Goal: Task Accomplishment & Management: Manage account settings

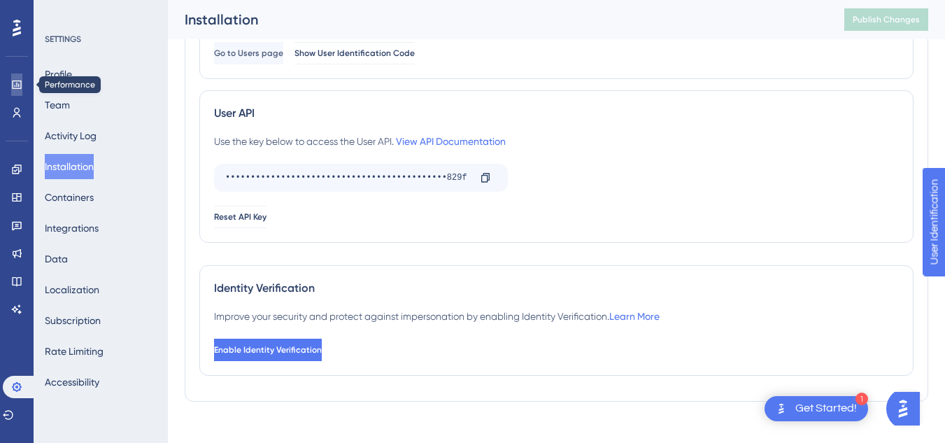
click at [16, 84] on icon at bounding box center [16, 84] width 11 height 11
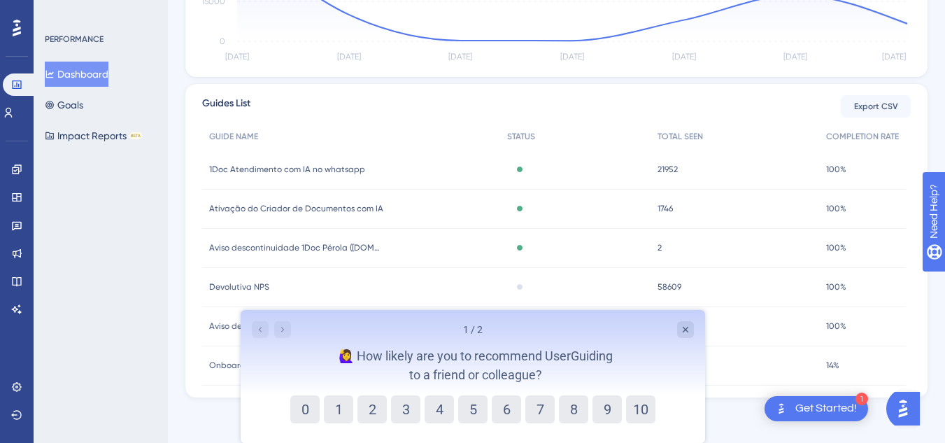
scroll to position [23, 0]
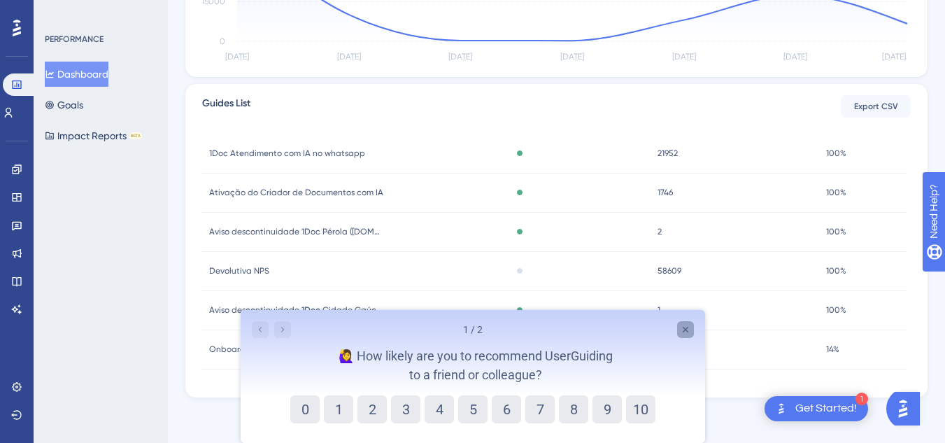
click at [686, 328] on icon "Close survey" at bounding box center [685, 330] width 6 height 6
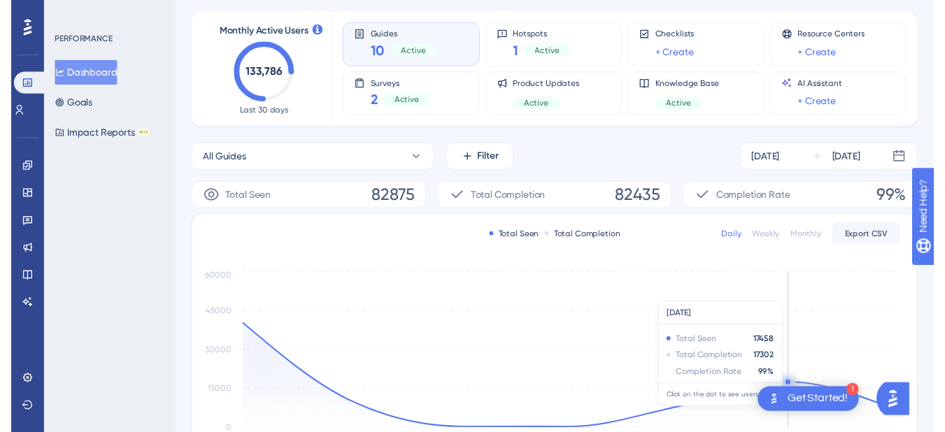
scroll to position [0, 0]
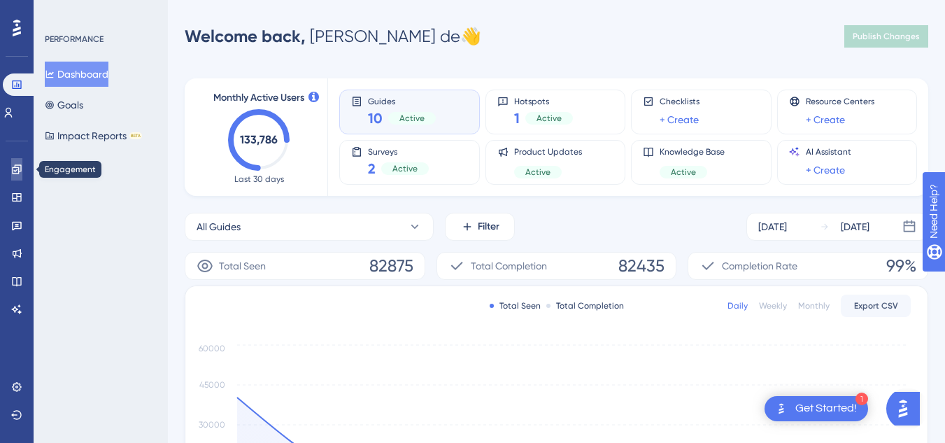
click at [19, 166] on icon at bounding box center [16, 169] width 11 height 11
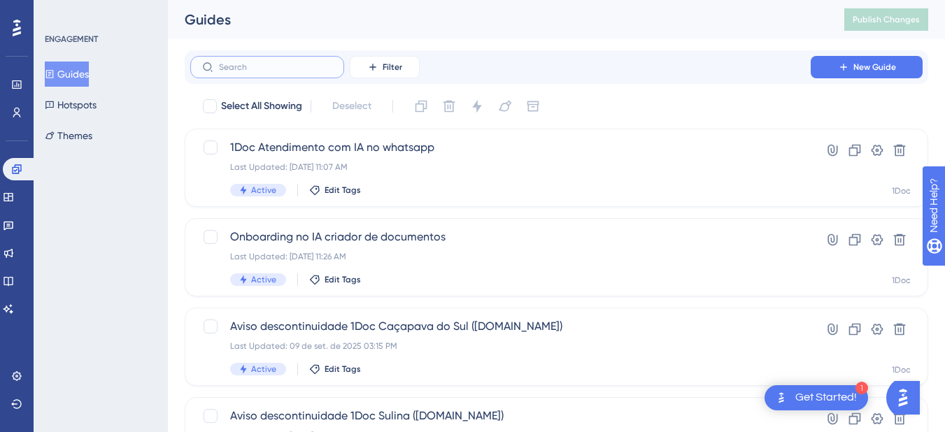
click at [321, 62] on input "text" at bounding box center [275, 67] width 113 height 10
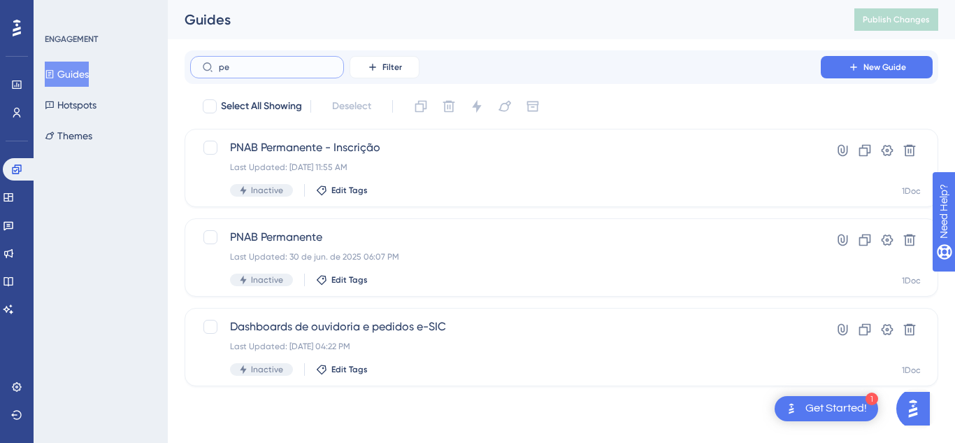
type input "pes"
checkbox input "true"
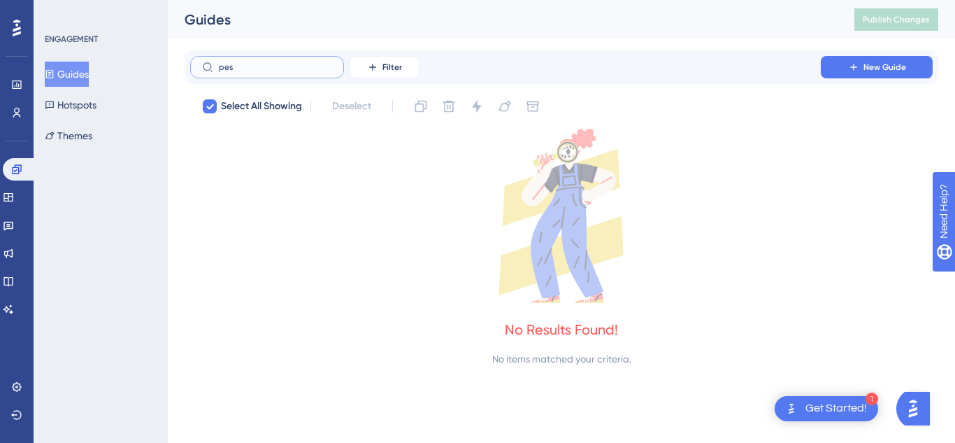
type input "pe"
checkbox input "false"
type input "p"
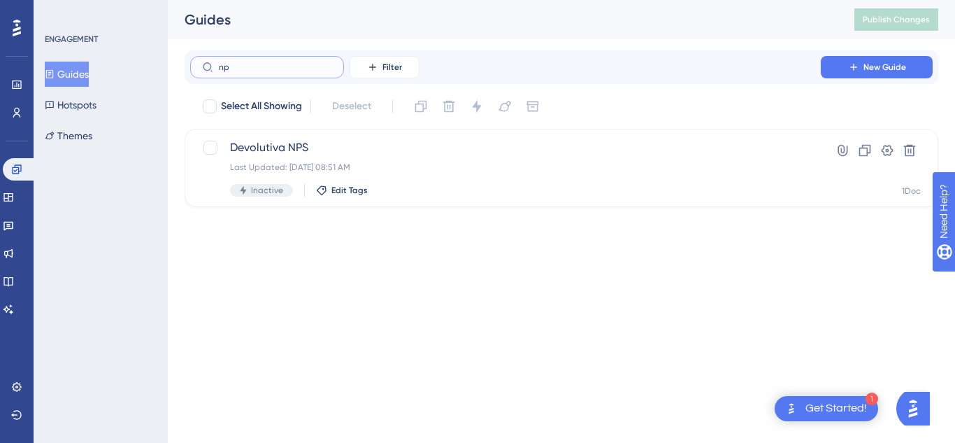
type input "n"
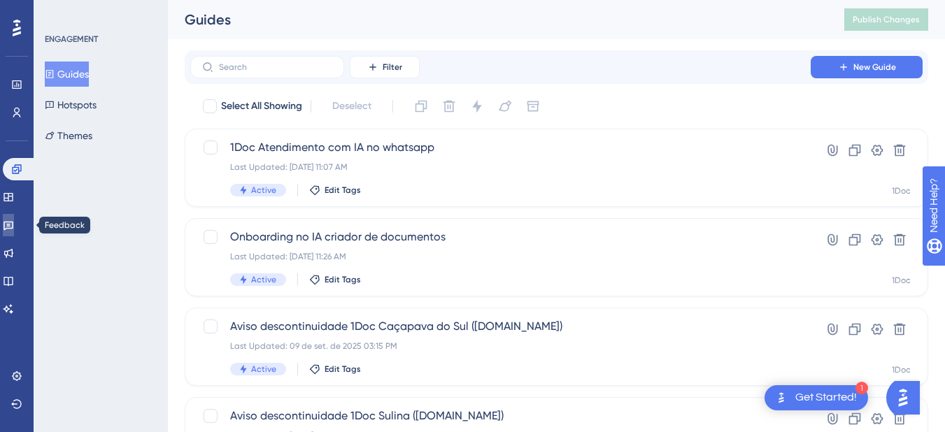
click at [9, 227] on link at bounding box center [8, 225] width 11 height 22
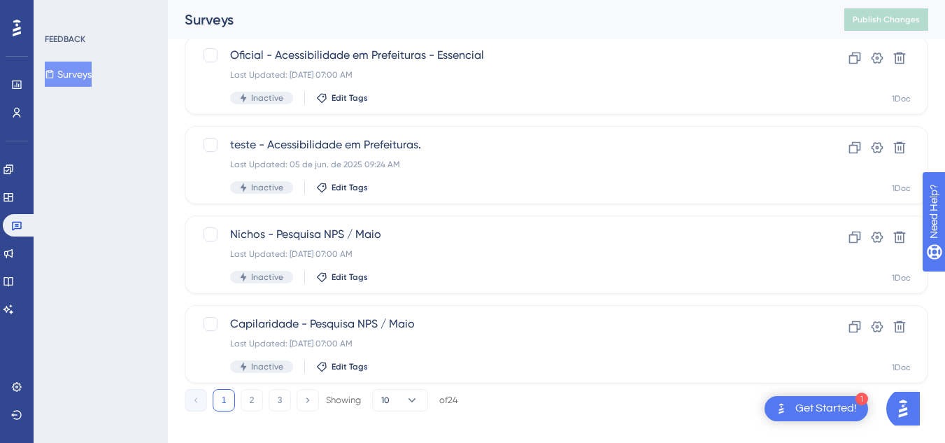
scroll to position [643, 0]
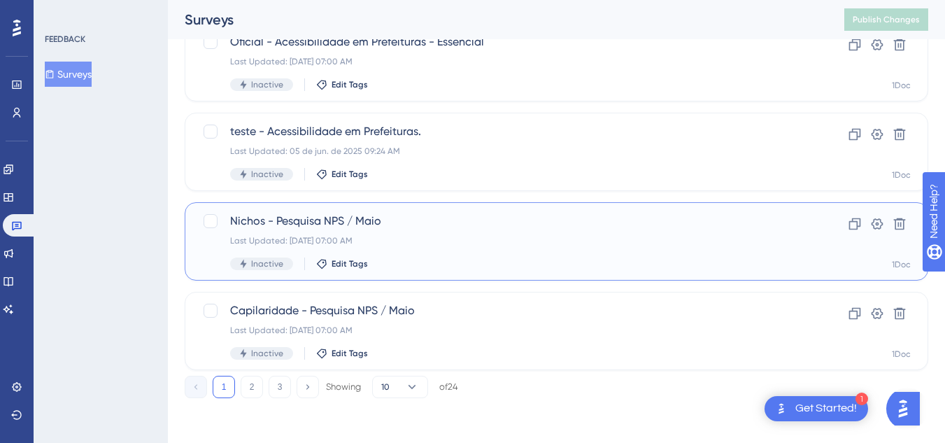
click at [628, 246] on div "Nichos - Pesquisa NPS / Maio Last Updated: [DATE] 07:00 AM Inactive Edit Tags" at bounding box center [500, 241] width 541 height 57
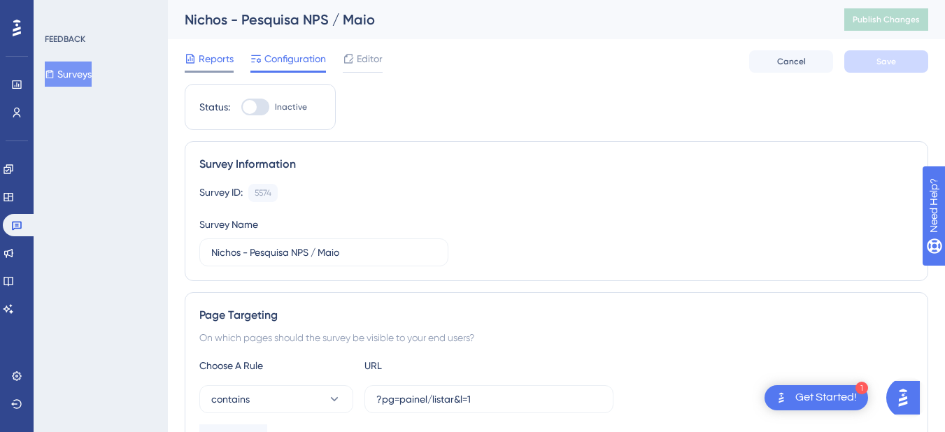
click at [214, 61] on span "Reports" at bounding box center [216, 58] width 35 height 17
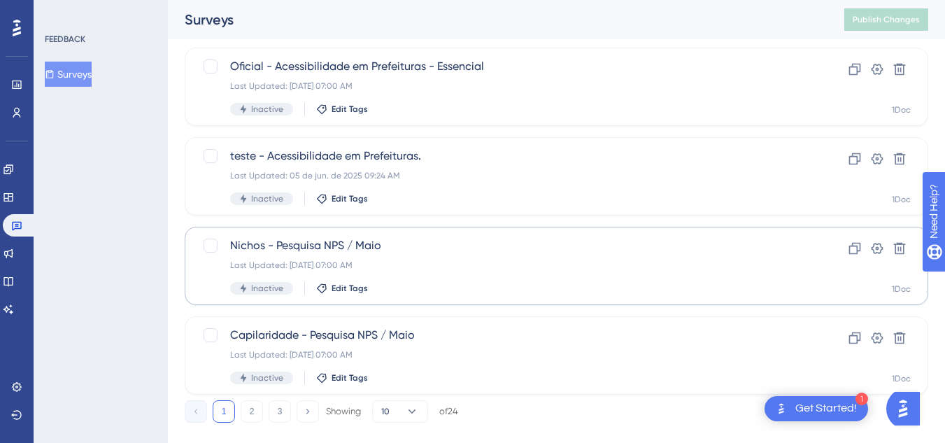
scroll to position [643, 0]
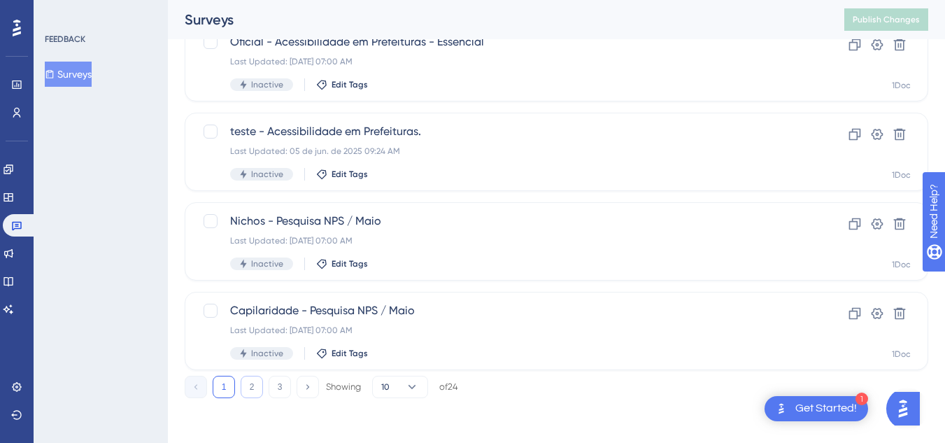
click at [254, 385] on button "2" at bounding box center [252, 386] width 22 height 22
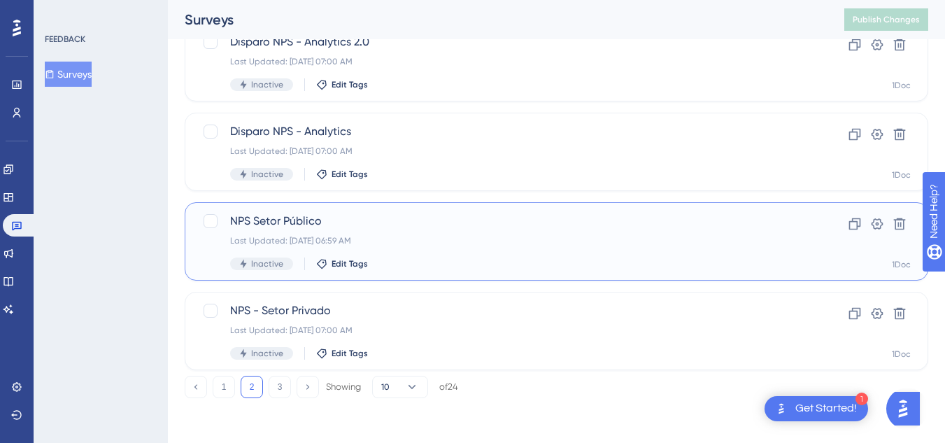
click at [545, 243] on div "Last Updated: [DATE] 06:59 AM" at bounding box center [500, 240] width 541 height 11
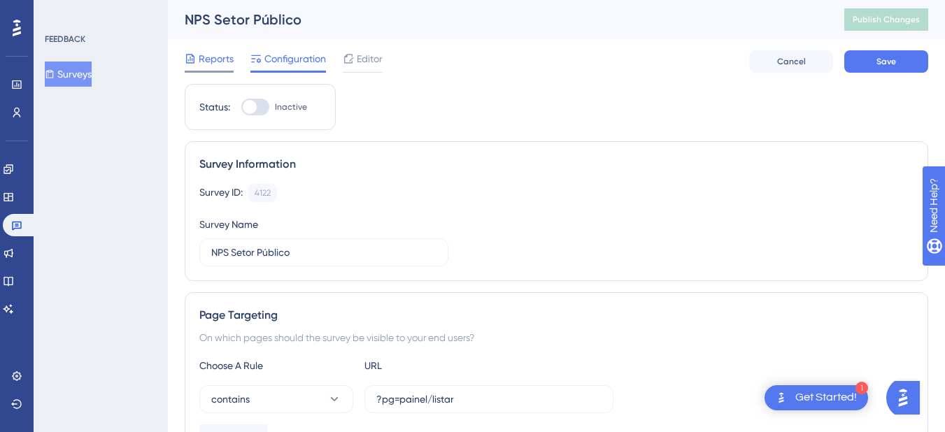
click at [200, 59] on span "Reports" at bounding box center [216, 58] width 35 height 17
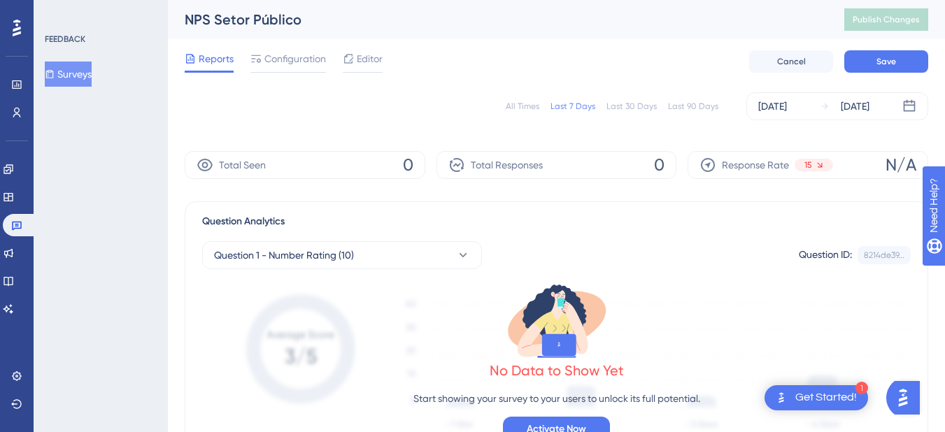
click at [571, 105] on div "Last 7 Days" at bounding box center [572, 106] width 45 height 11
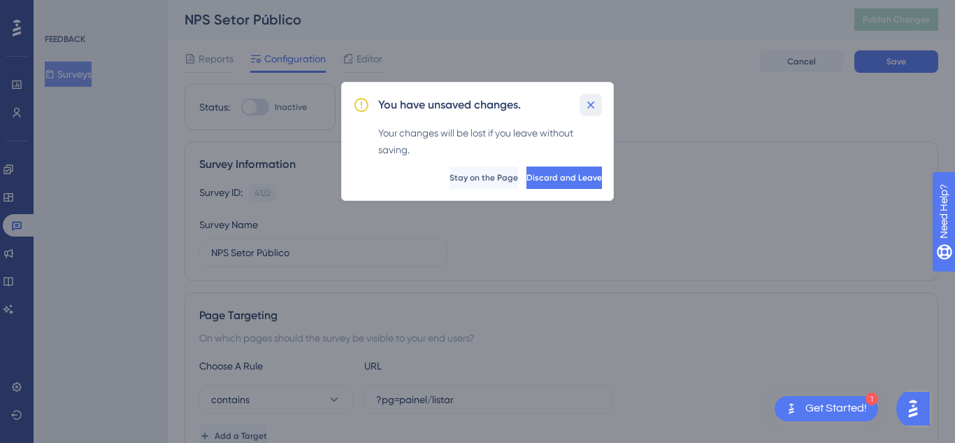
click at [598, 102] on button at bounding box center [591, 105] width 22 height 22
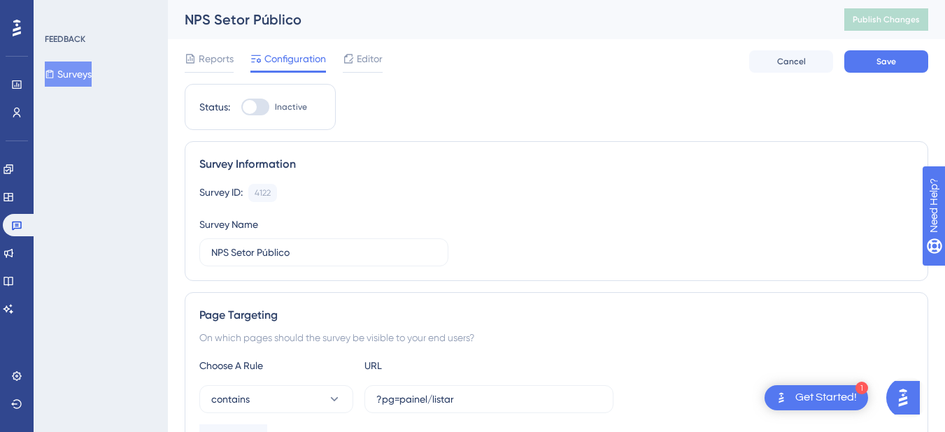
click at [73, 78] on button "Surveys" at bounding box center [68, 74] width 47 height 25
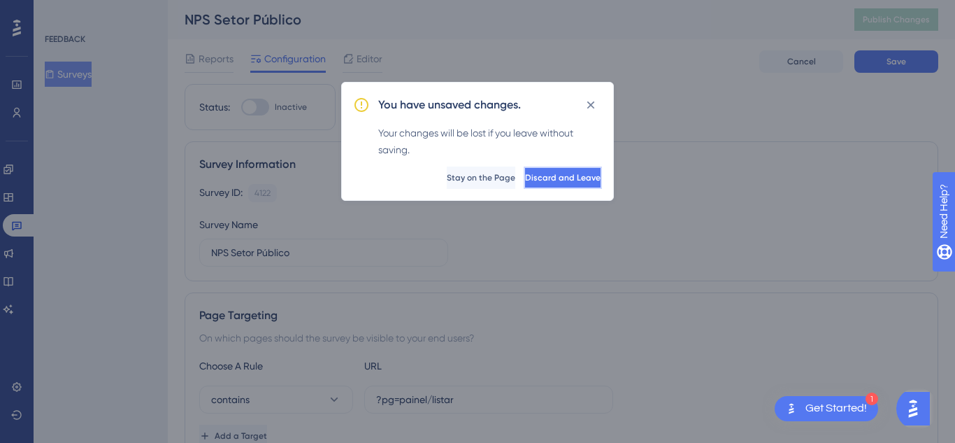
click at [525, 175] on span "Discard and Leave" at bounding box center [563, 177] width 76 height 11
